Goal: Task Accomplishment & Management: Use online tool/utility

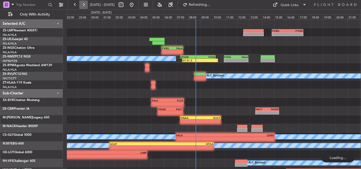
click at [84, 6] on button at bounding box center [83, 5] width 8 height 8
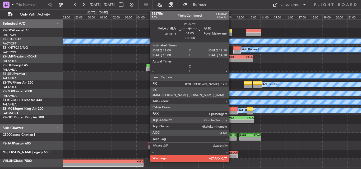
click at [231, 112] on div at bounding box center [230, 113] width 15 height 4
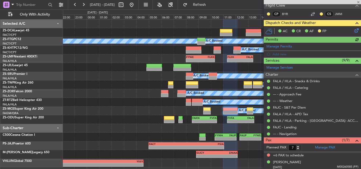
scroll to position [84, 0]
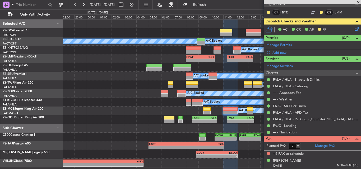
click at [359, 3] on span at bounding box center [357, 2] width 5 height 5
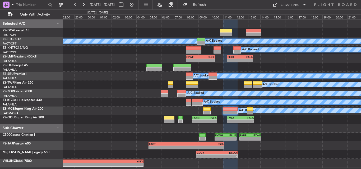
type input "0"
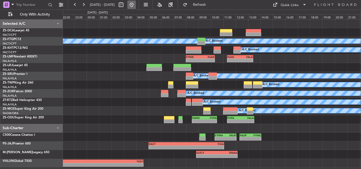
click at [136, 3] on button at bounding box center [131, 5] width 8 height 8
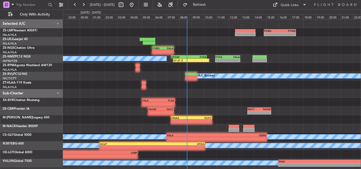
click at [210, 102] on div "FVRG 14:50 Z FYWE 17:25 Z - - - - FVRG 05:50 Z FALA 07:35 Z FVFA 10:55 Z FALA 1…" at bounding box center [212, 94] width 298 height 148
click at [84, 5] on button at bounding box center [83, 5] width 8 height 8
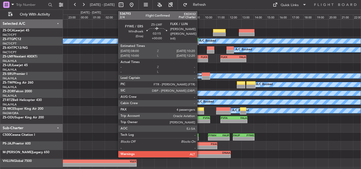
click at [199, 59] on div "-" at bounding box center [200, 60] width 14 height 3
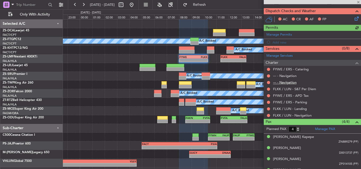
scroll to position [103, 0]
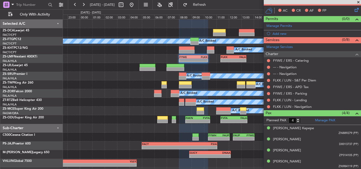
click at [360, 0] on span at bounding box center [357, 2] width 5 height 5
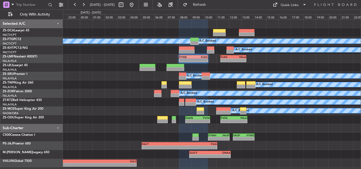
type input "0"
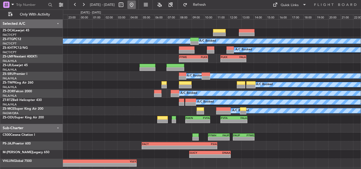
click at [136, 4] on button at bounding box center [131, 5] width 8 height 8
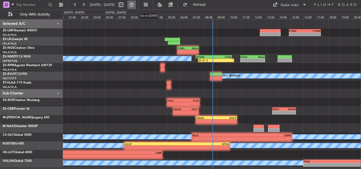
click at [136, 3] on button at bounding box center [131, 5] width 8 height 8
